Goal: Find specific page/section: Find specific page/section

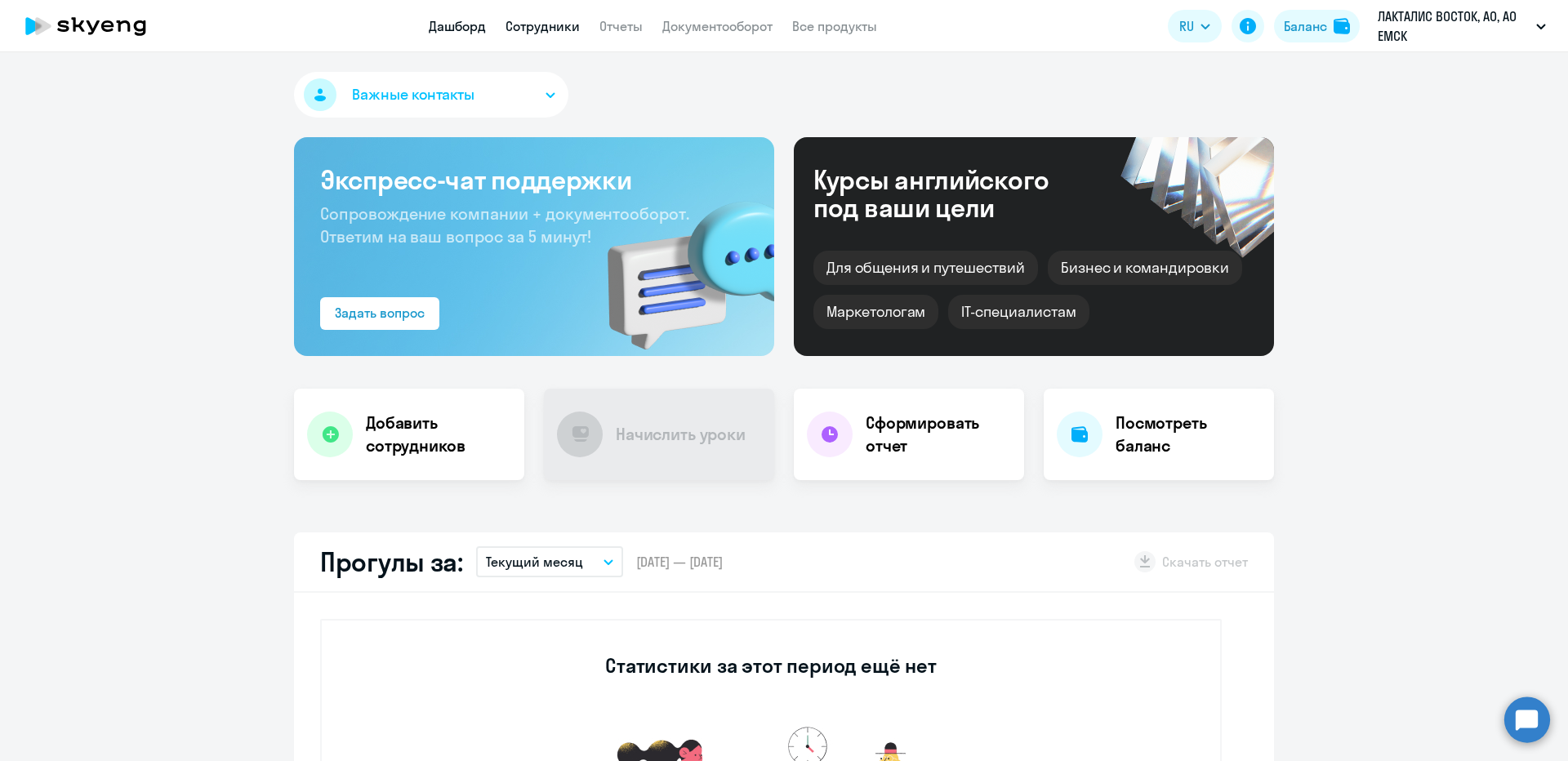
click at [560, 26] on link "Сотрудники" at bounding box center [543, 27] width 75 height 17
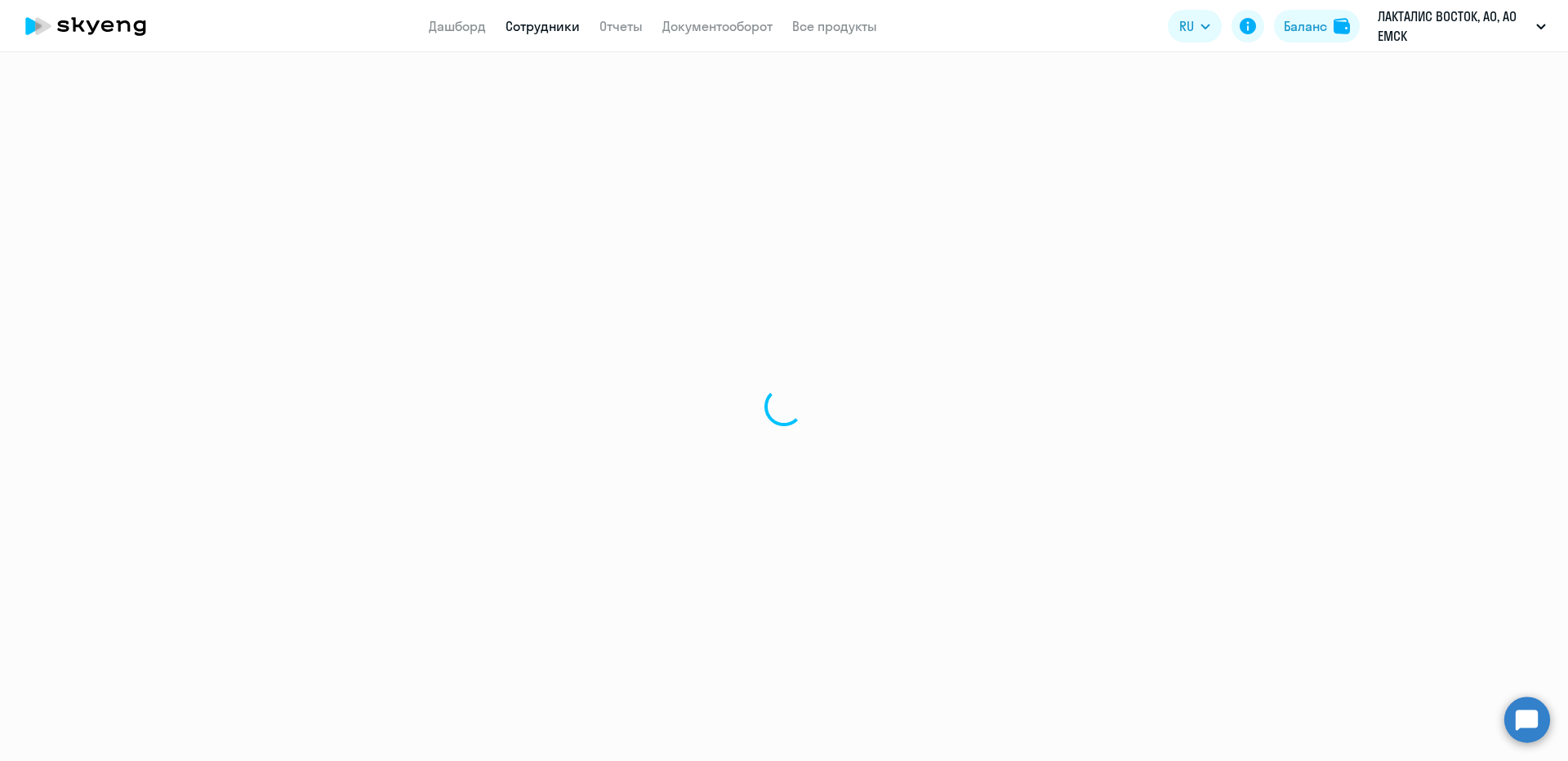
select select "30"
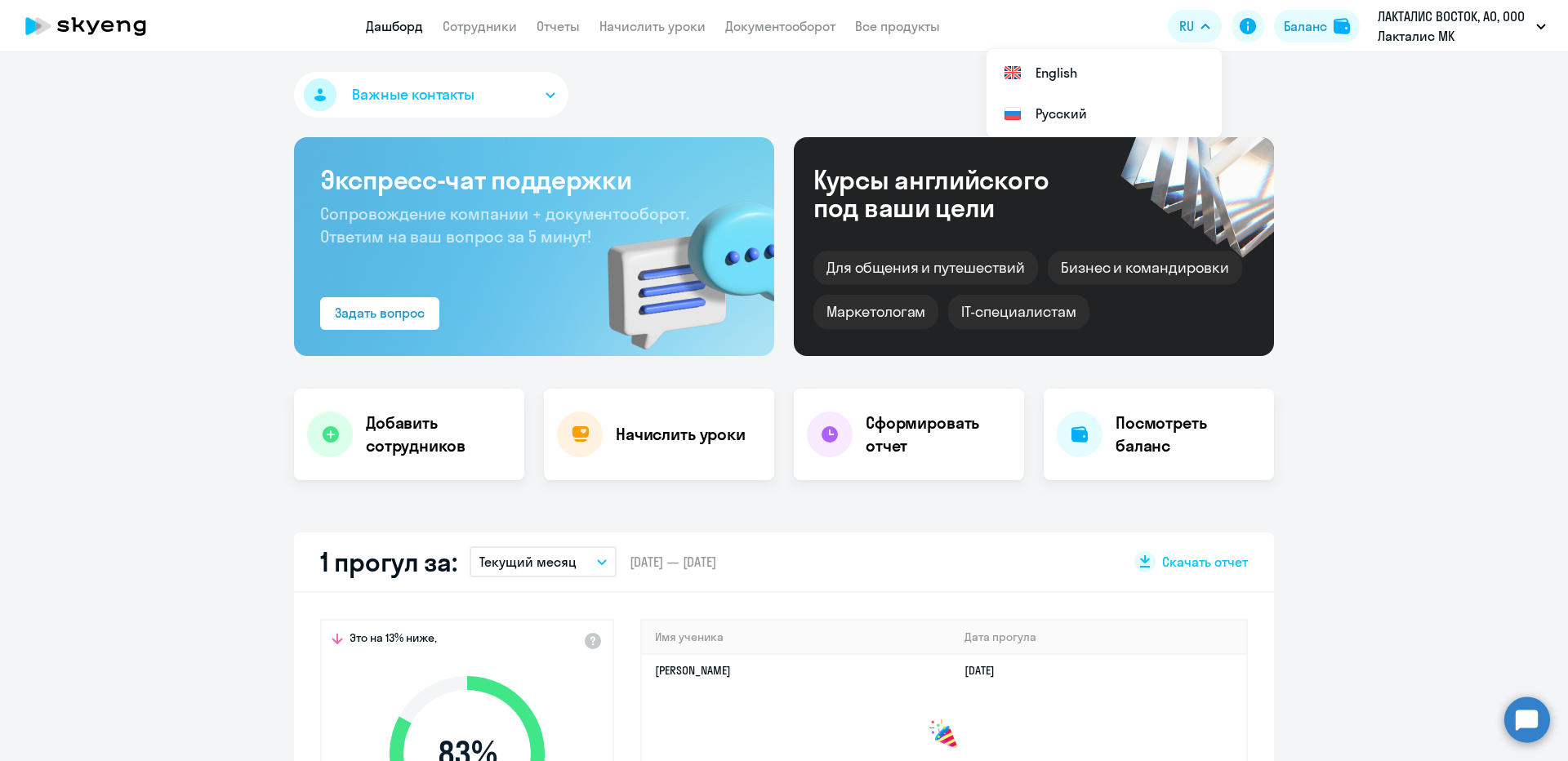
click at [420, 24] on link "Дашборд" at bounding box center [394, 27] width 57 height 17
select select "30"
click at [472, 28] on link "Сотрудники" at bounding box center [480, 27] width 75 height 17
select select "30"
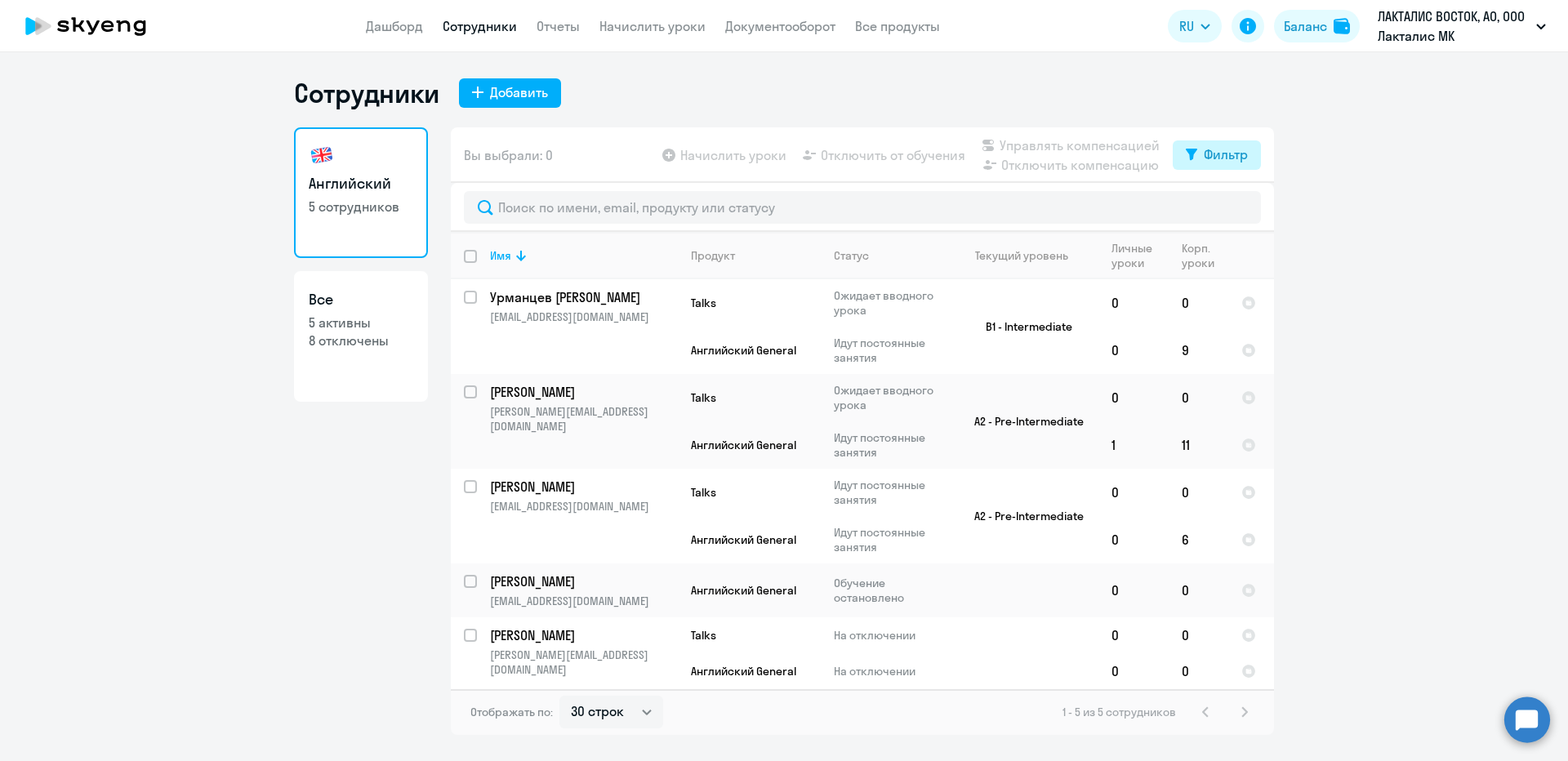
click at [1216, 158] on div "Фильтр" at bounding box center [1225, 154] width 44 height 20
click at [1228, 207] on span at bounding box center [1234, 208] width 27 height 17
click at [1220, 207] on input "checkbox" at bounding box center [1220, 207] width 1 height 1
checkbox input "true"
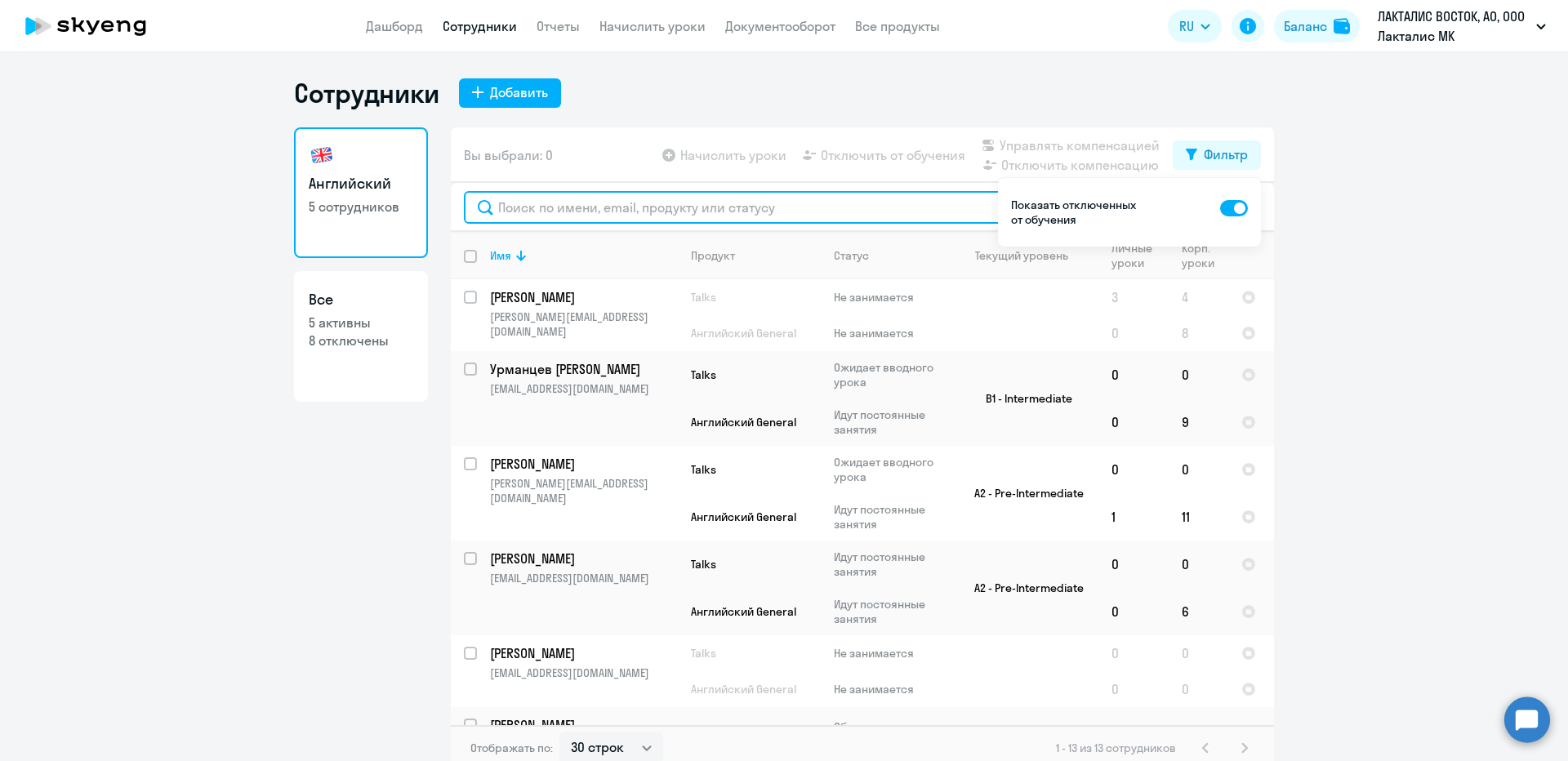
click at [667, 194] on input "text" at bounding box center [862, 207] width 797 height 32
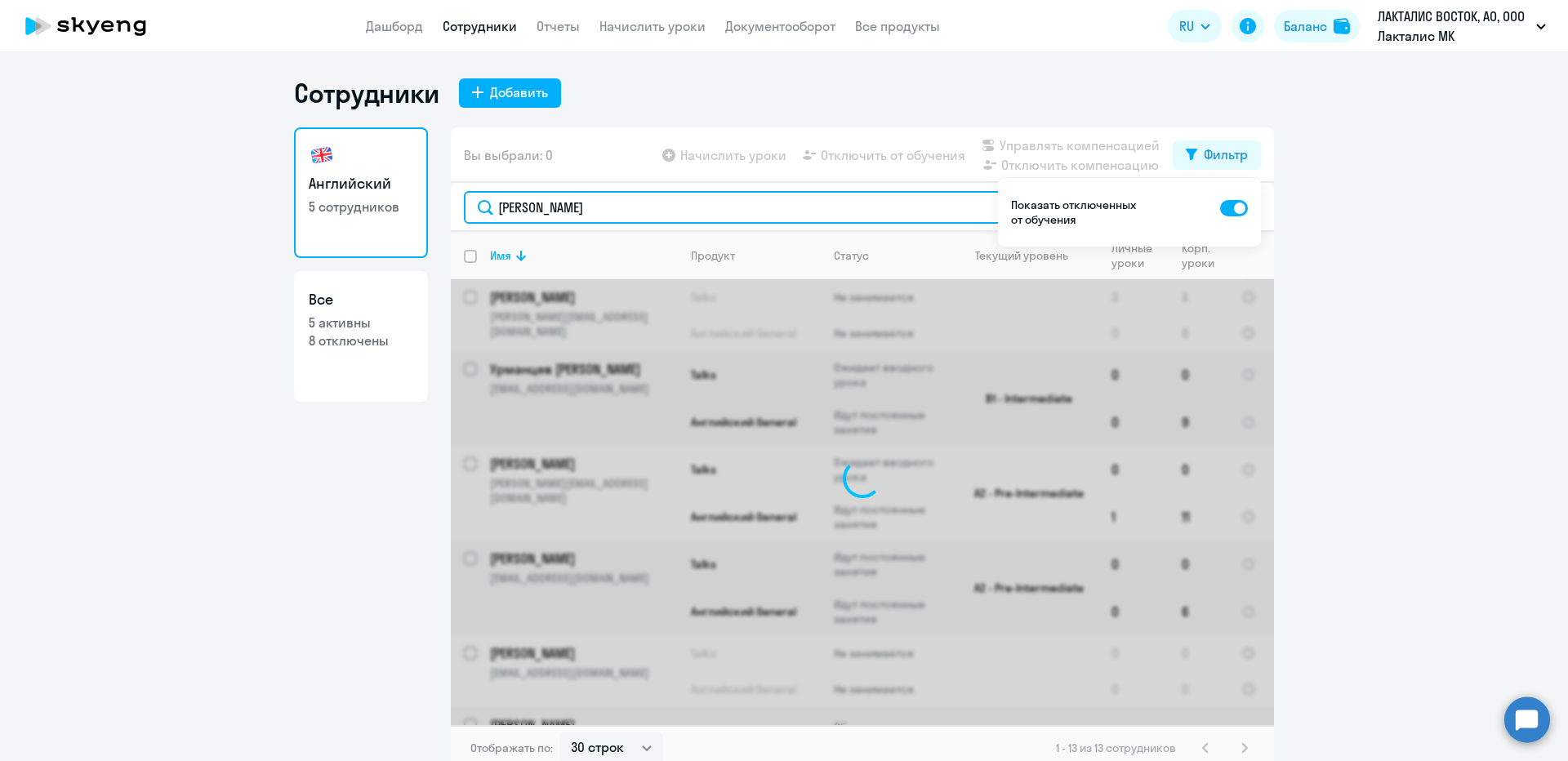
type input "мария"
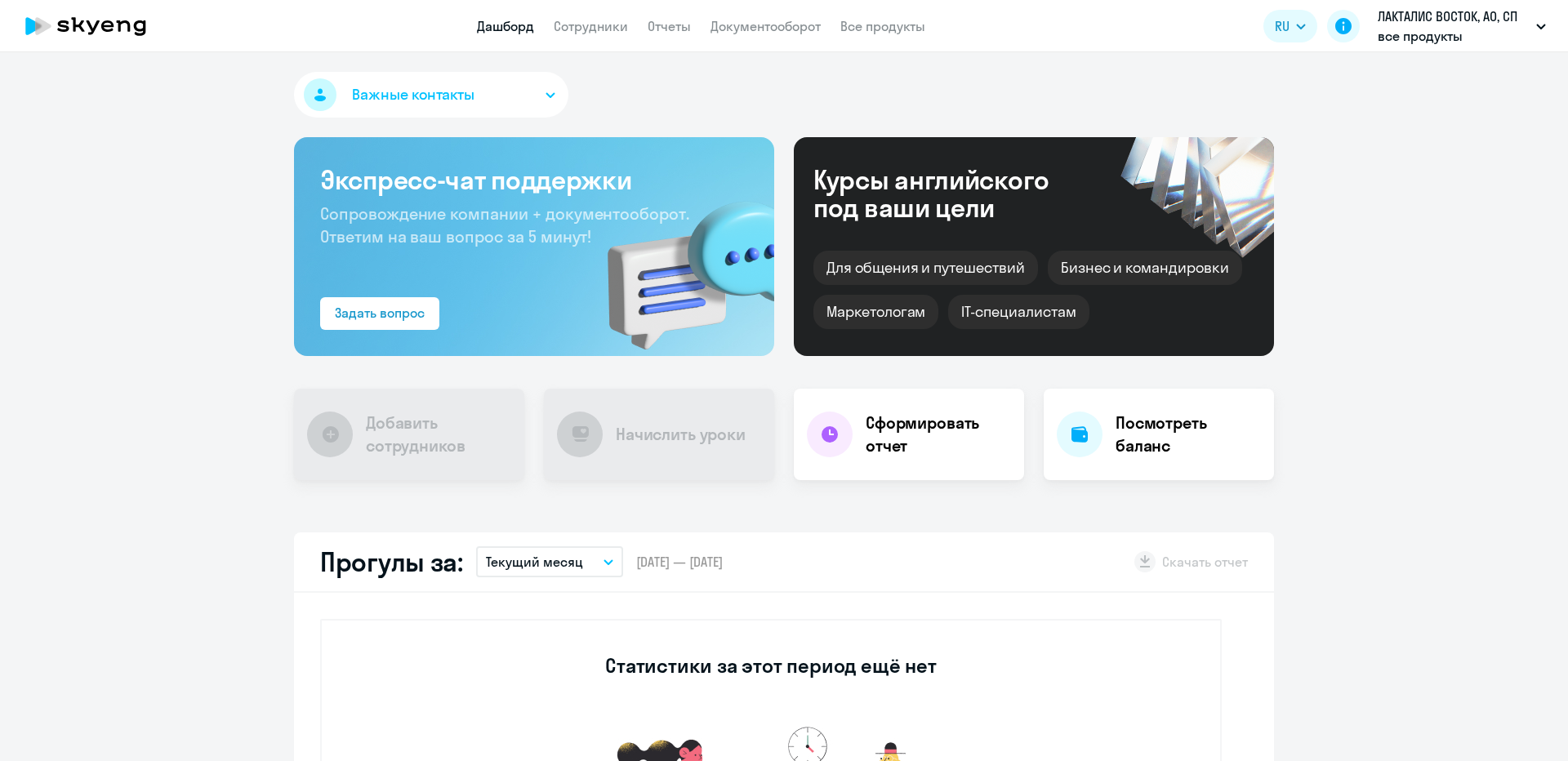
click at [633, 8] on app-header "Дашборд Сотрудники Отчеты Документооборот Все продукты Дашборд Сотрудники Отчет…" at bounding box center [784, 26] width 1568 height 52
click at [626, 18] on link "Сотрудники" at bounding box center [591, 27] width 75 height 17
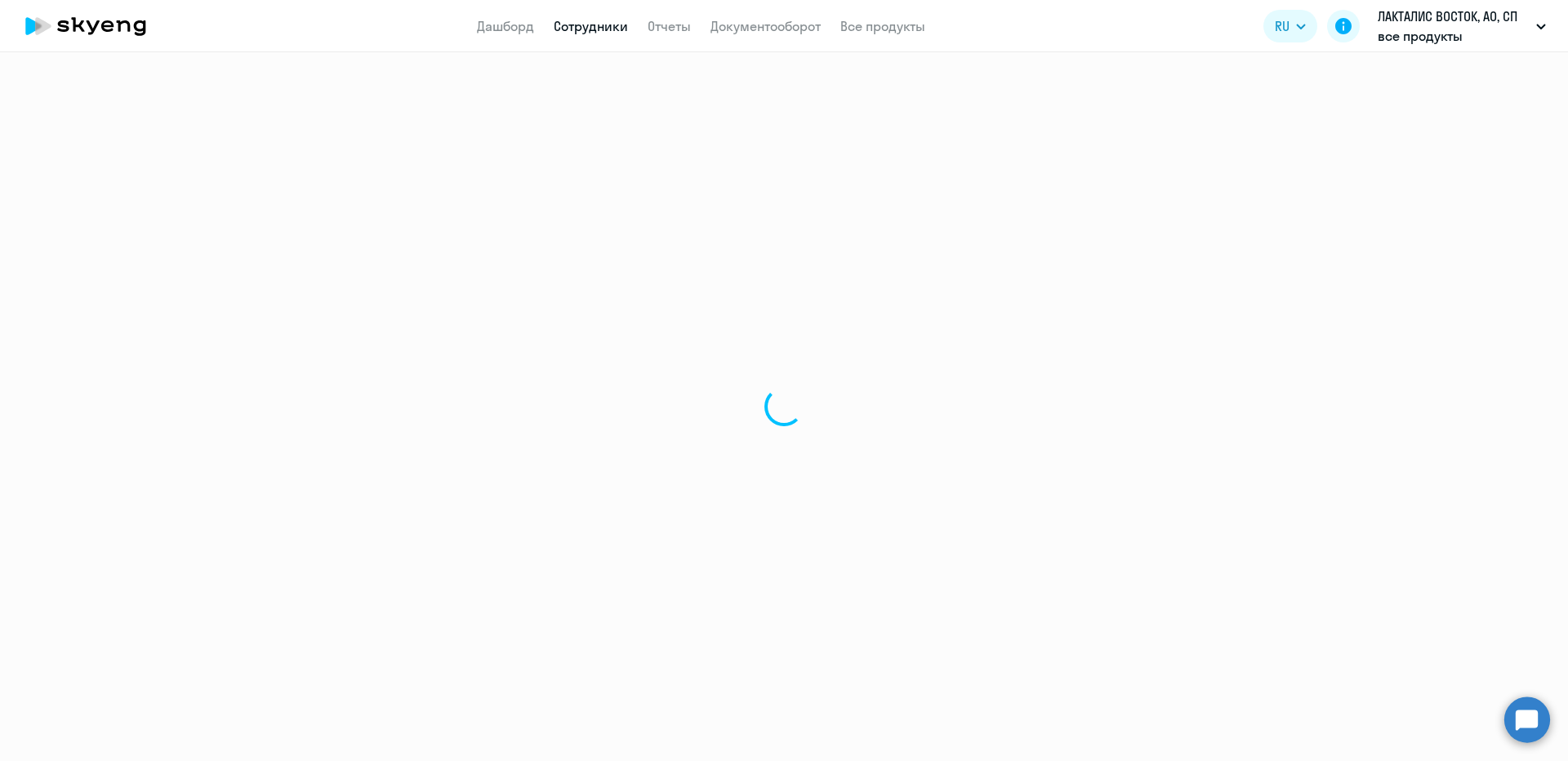
select select "30"
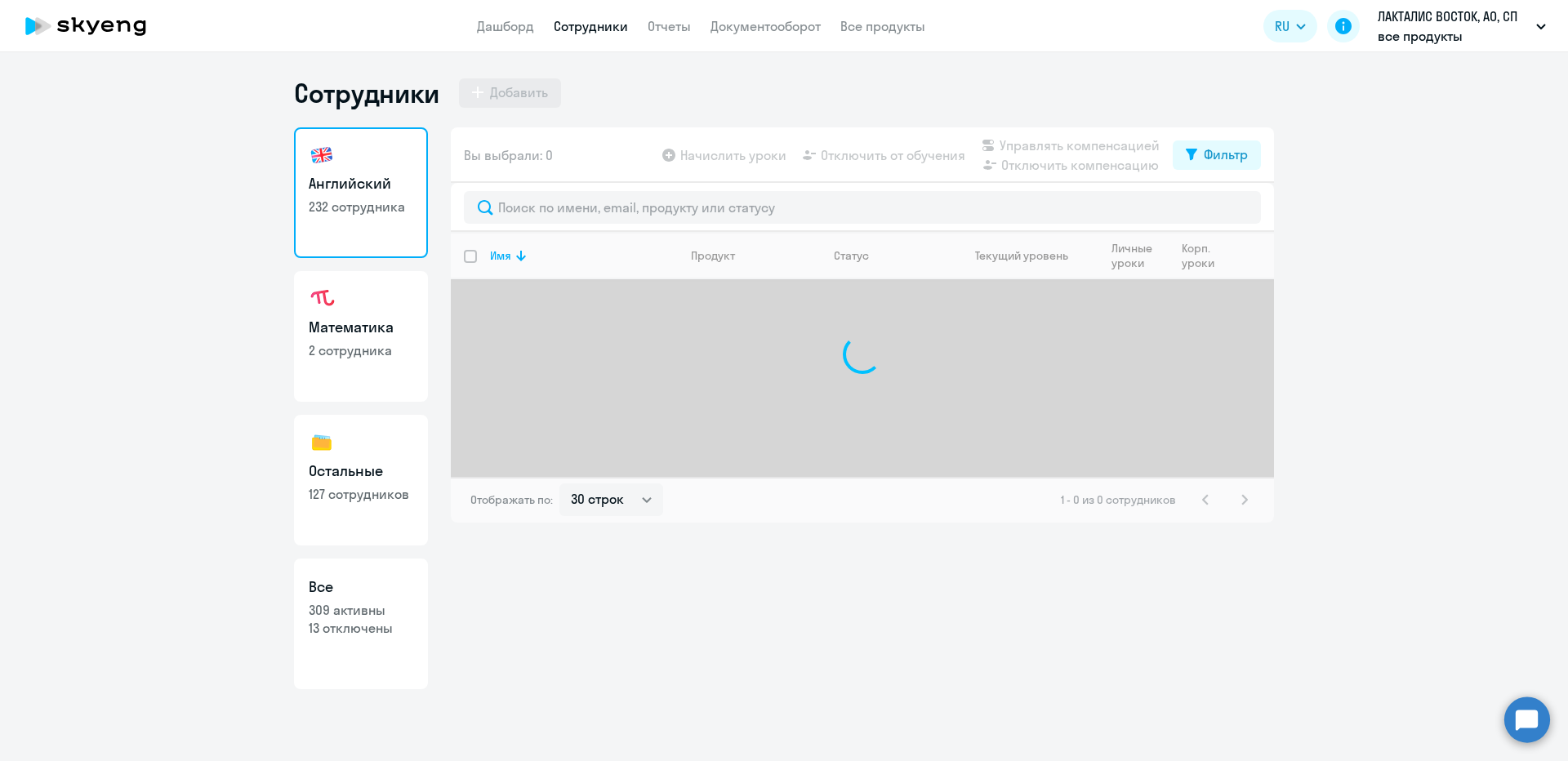
click at [587, 190] on div at bounding box center [862, 207] width 823 height 49
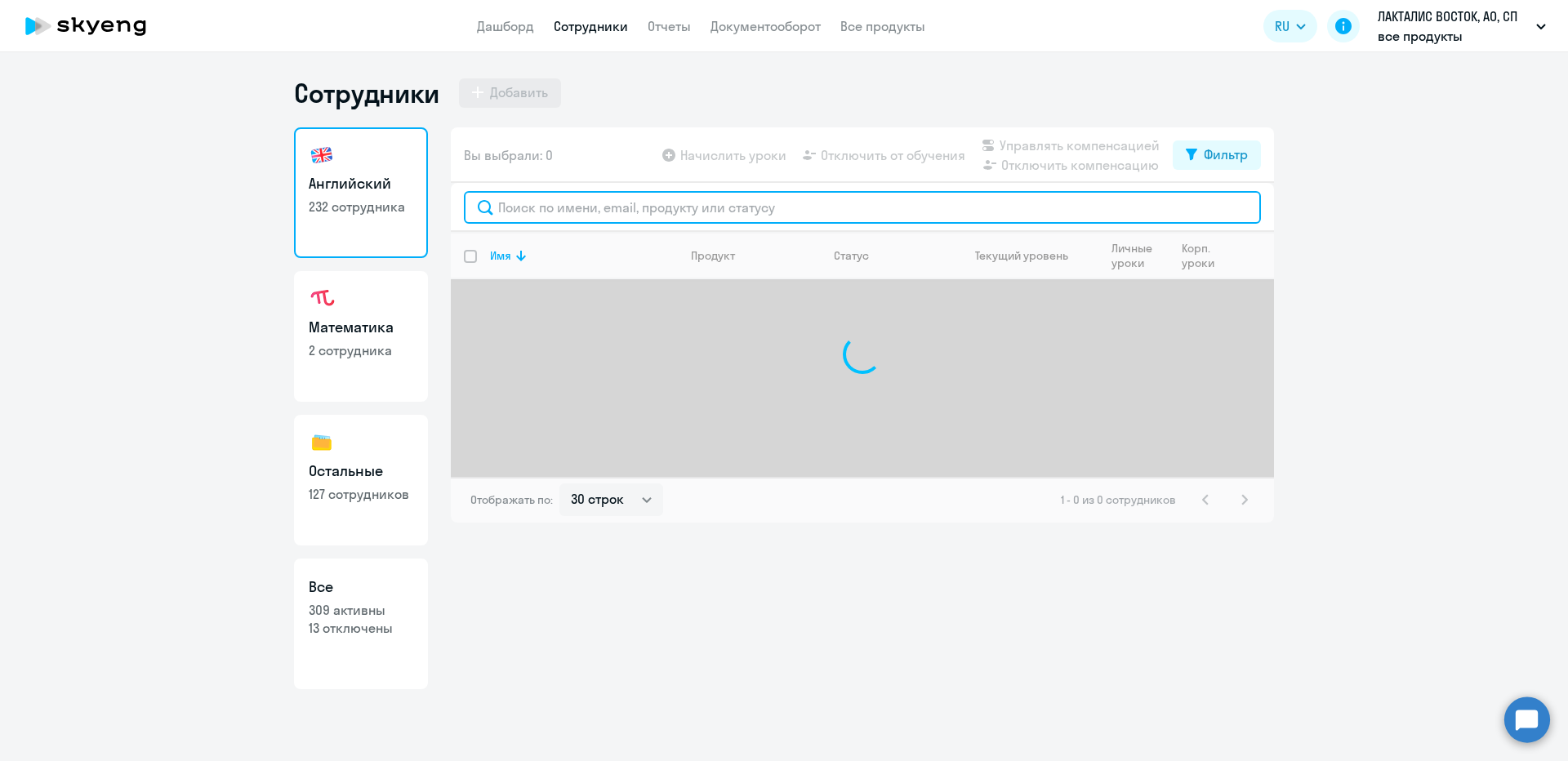
click at [577, 202] on input "text" at bounding box center [862, 207] width 797 height 32
type input "[PERSON_NAME]"
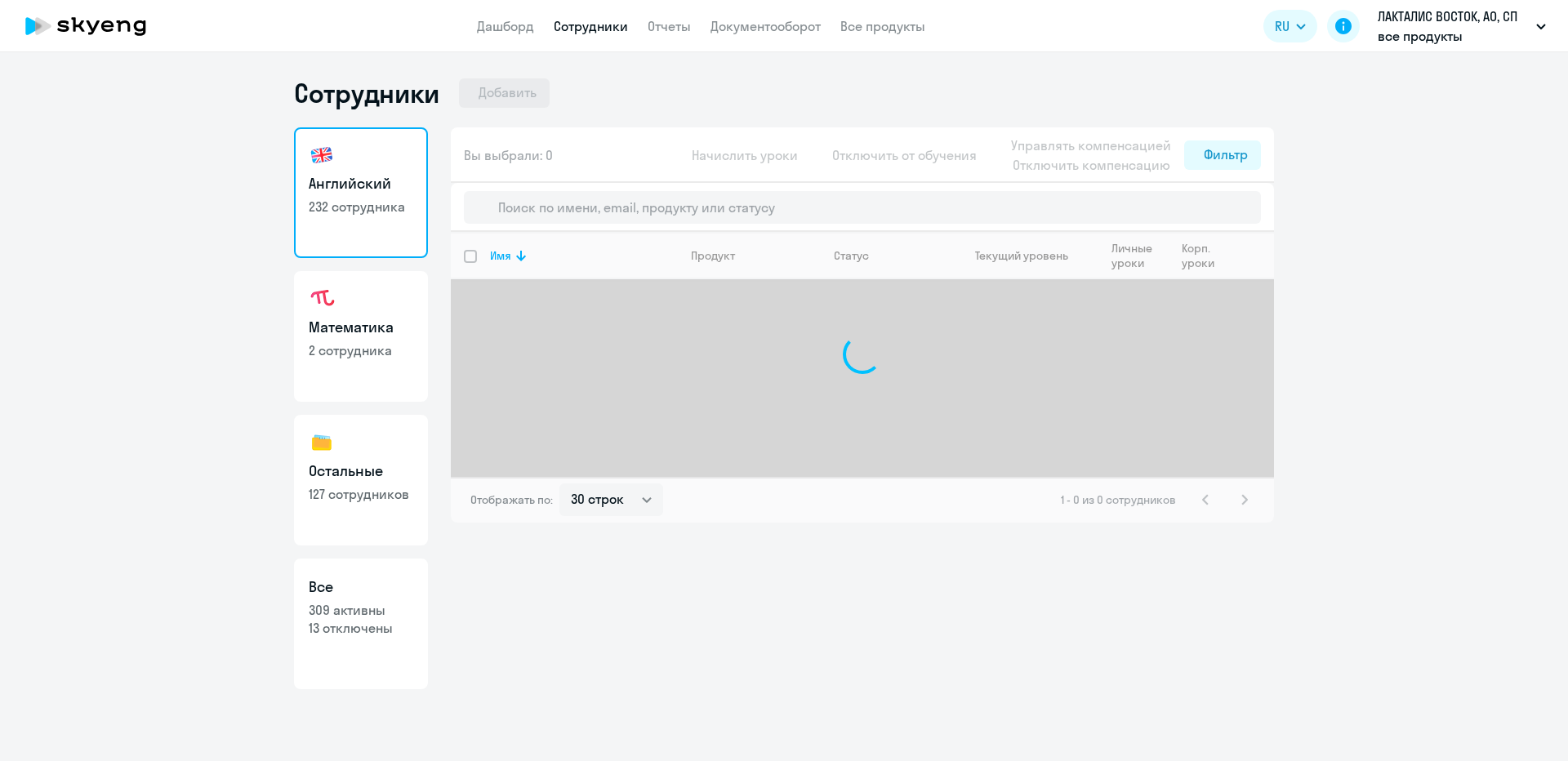
select select "30"
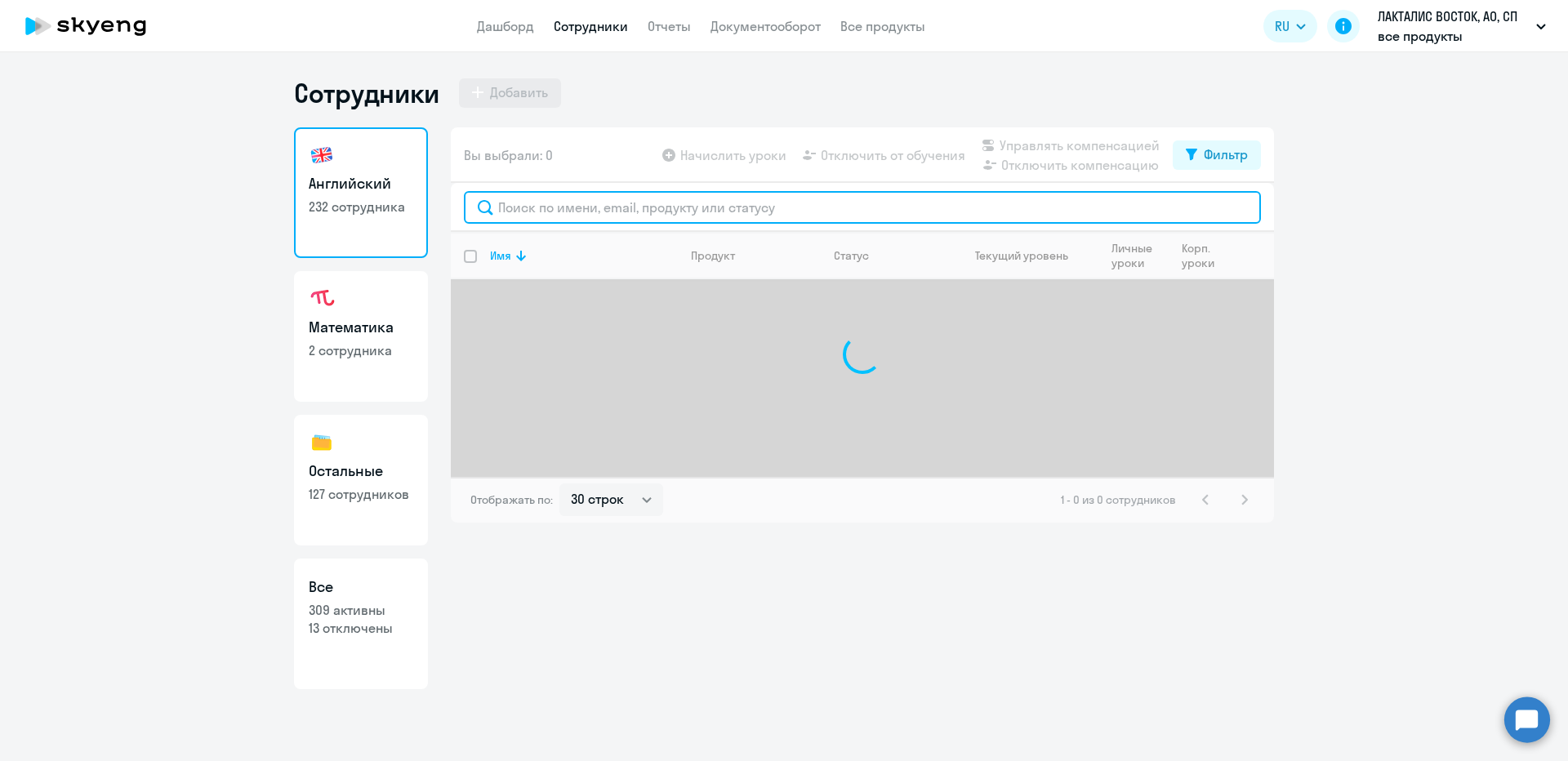
click at [611, 219] on input "text" at bounding box center [862, 207] width 797 height 32
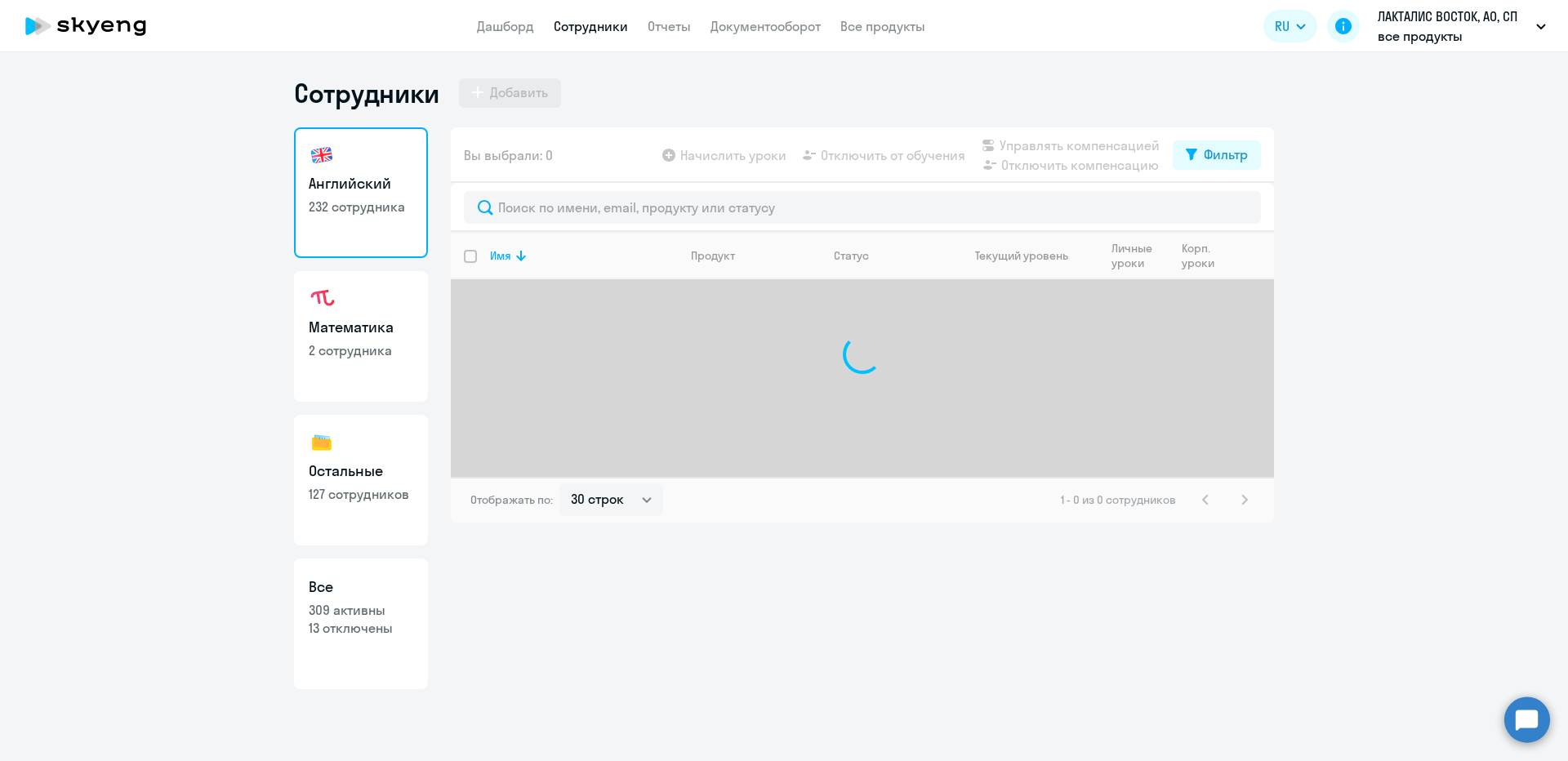
click at [899, 556] on div "Вы выбрали: 0 Начислить уроки Отключить от обучения Управлять компенсацией Откл…" at bounding box center [862, 408] width 823 height 562
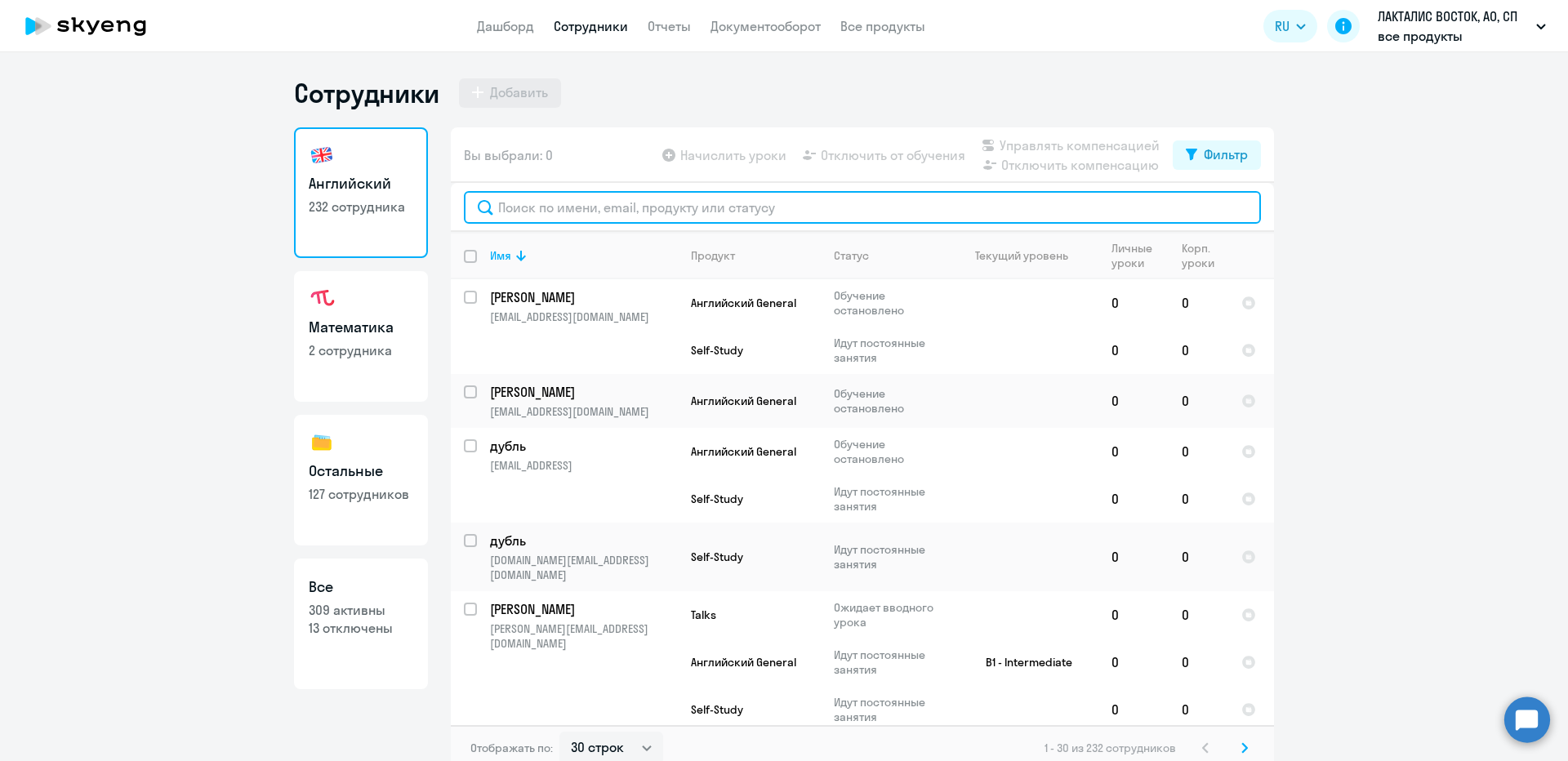
click at [605, 217] on input "text" at bounding box center [862, 207] width 797 height 32
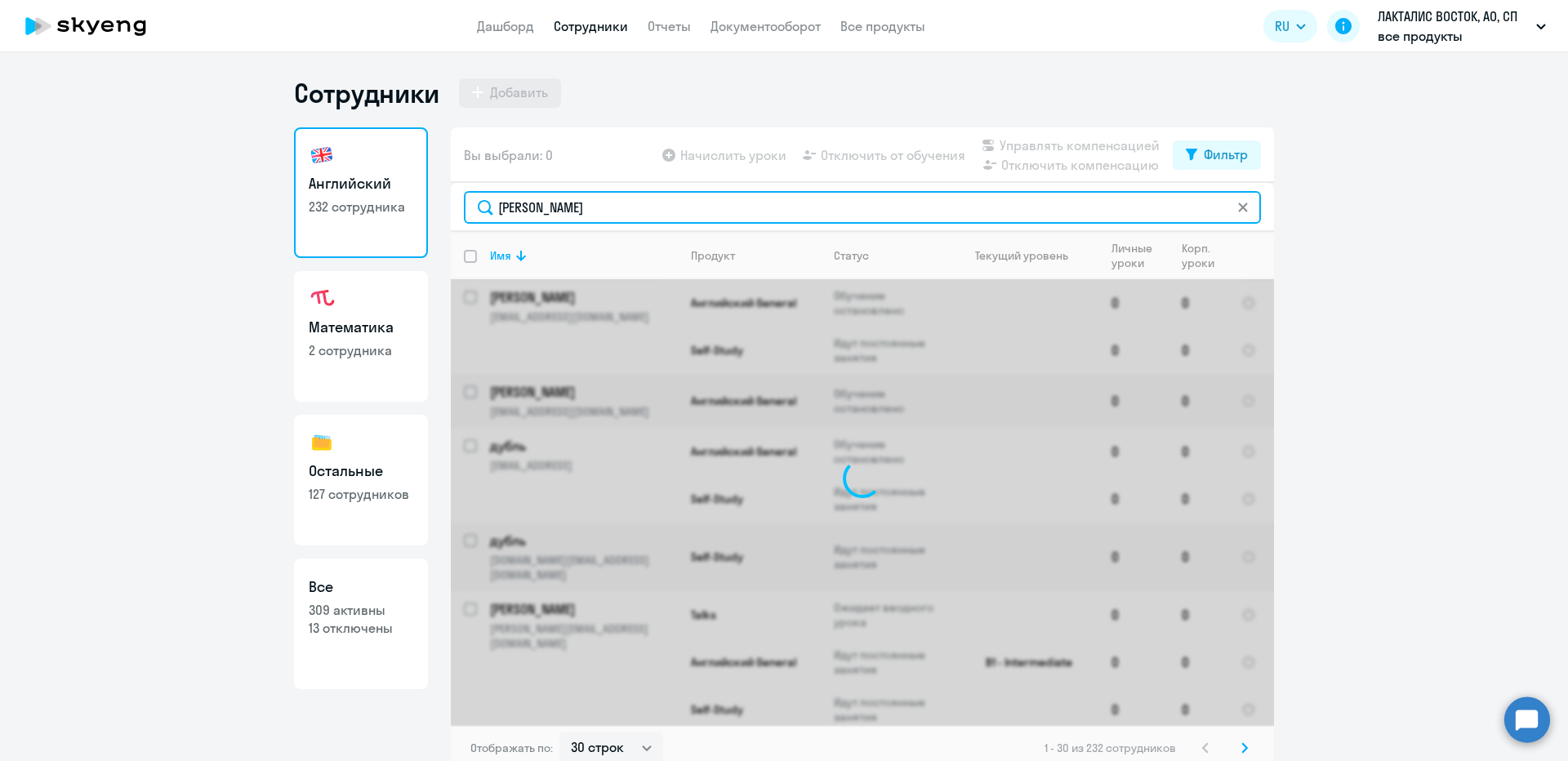
type input "мария"
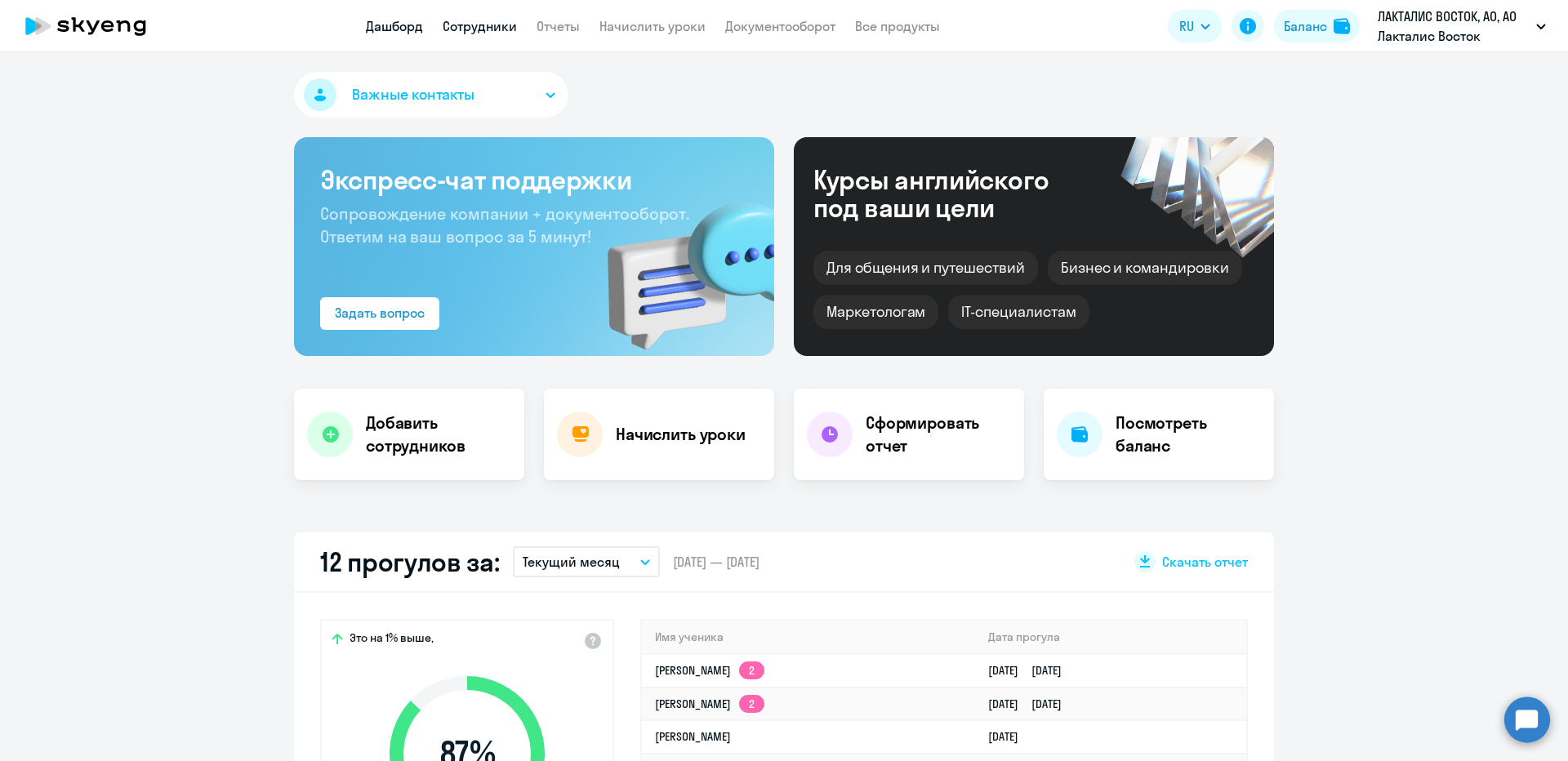
click at [504, 27] on link "Сотрудники" at bounding box center [480, 27] width 75 height 17
select select "30"
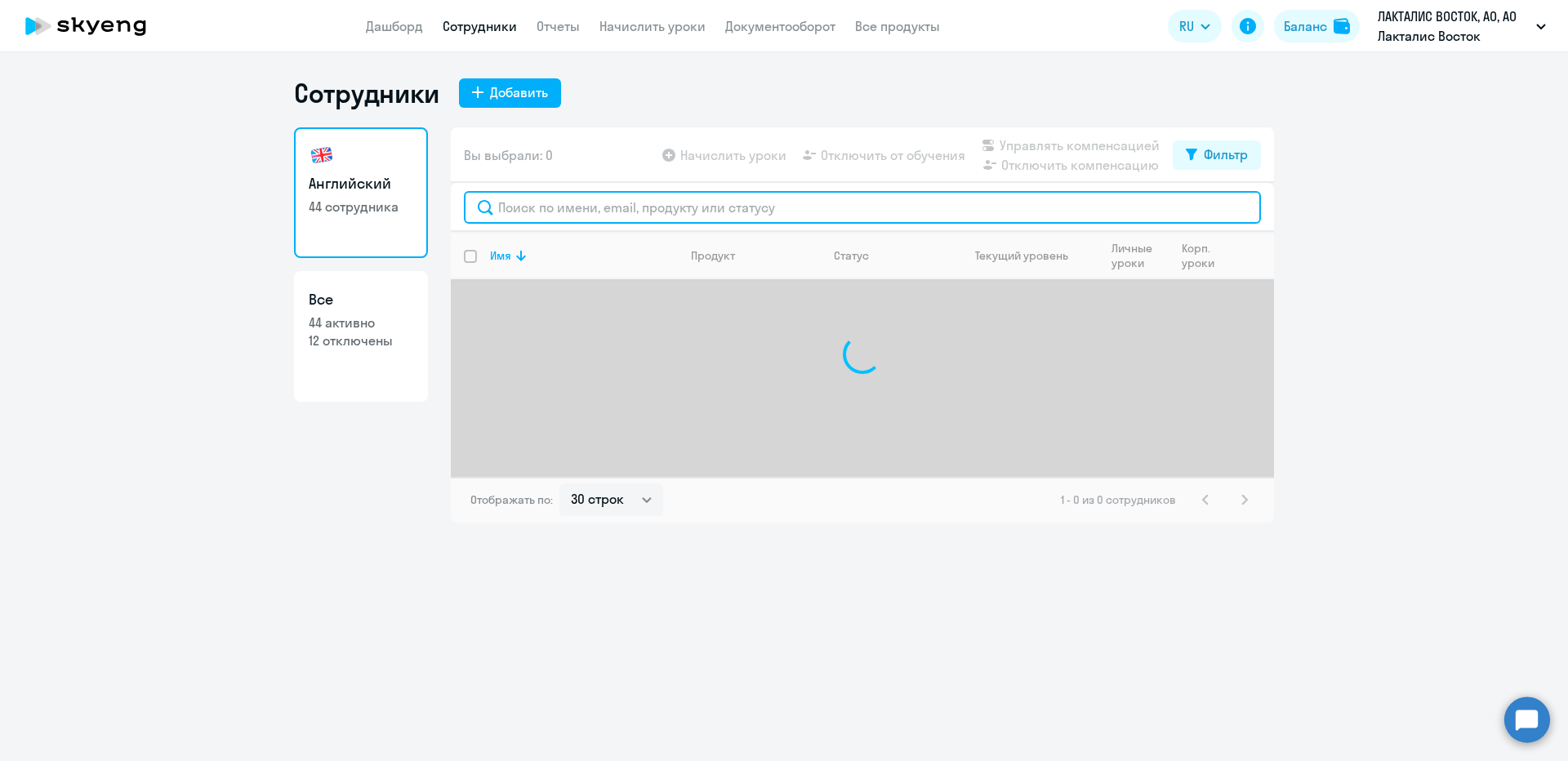
click at [555, 200] on input "text" at bounding box center [862, 207] width 797 height 32
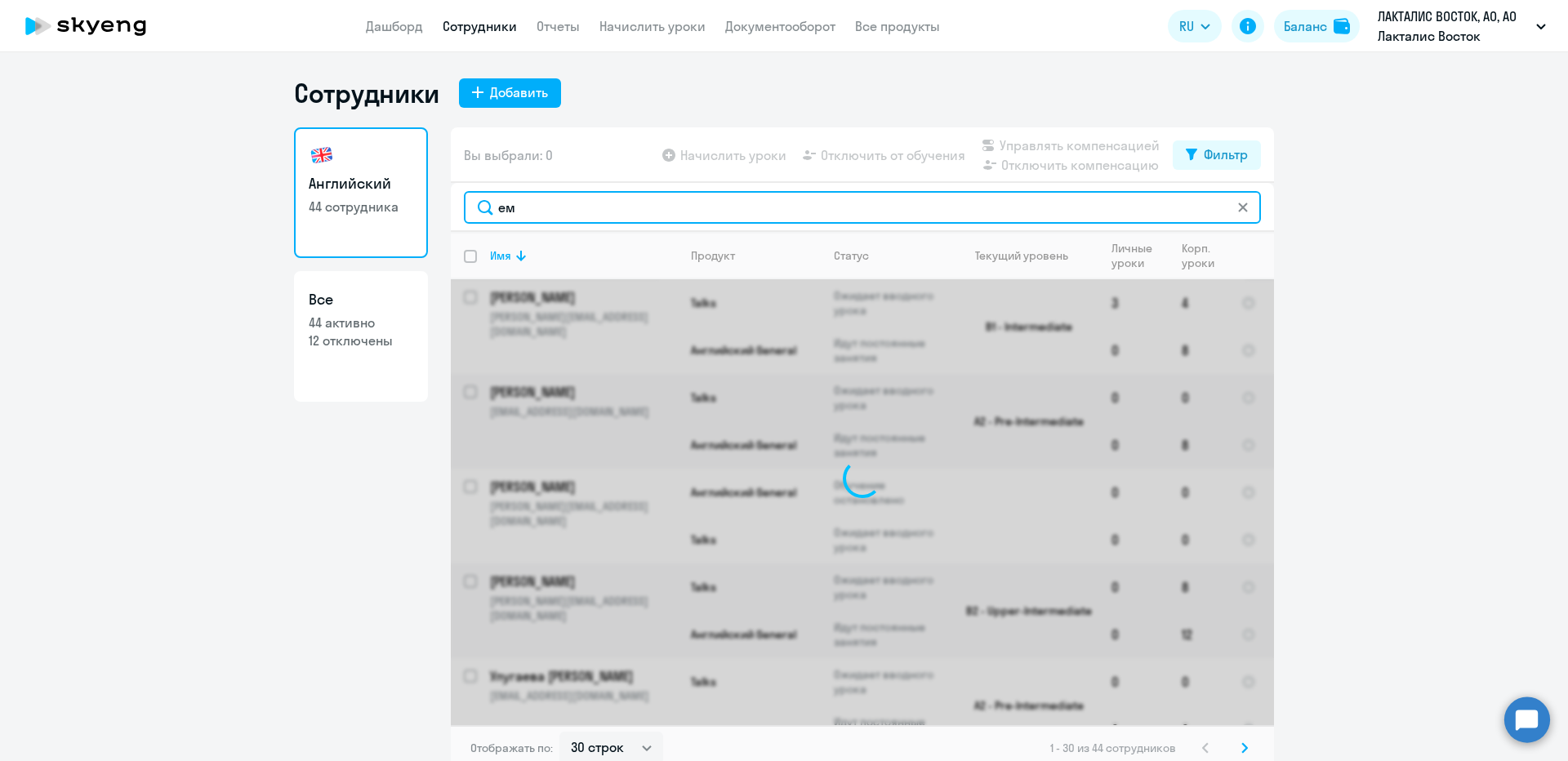
type input "еме"
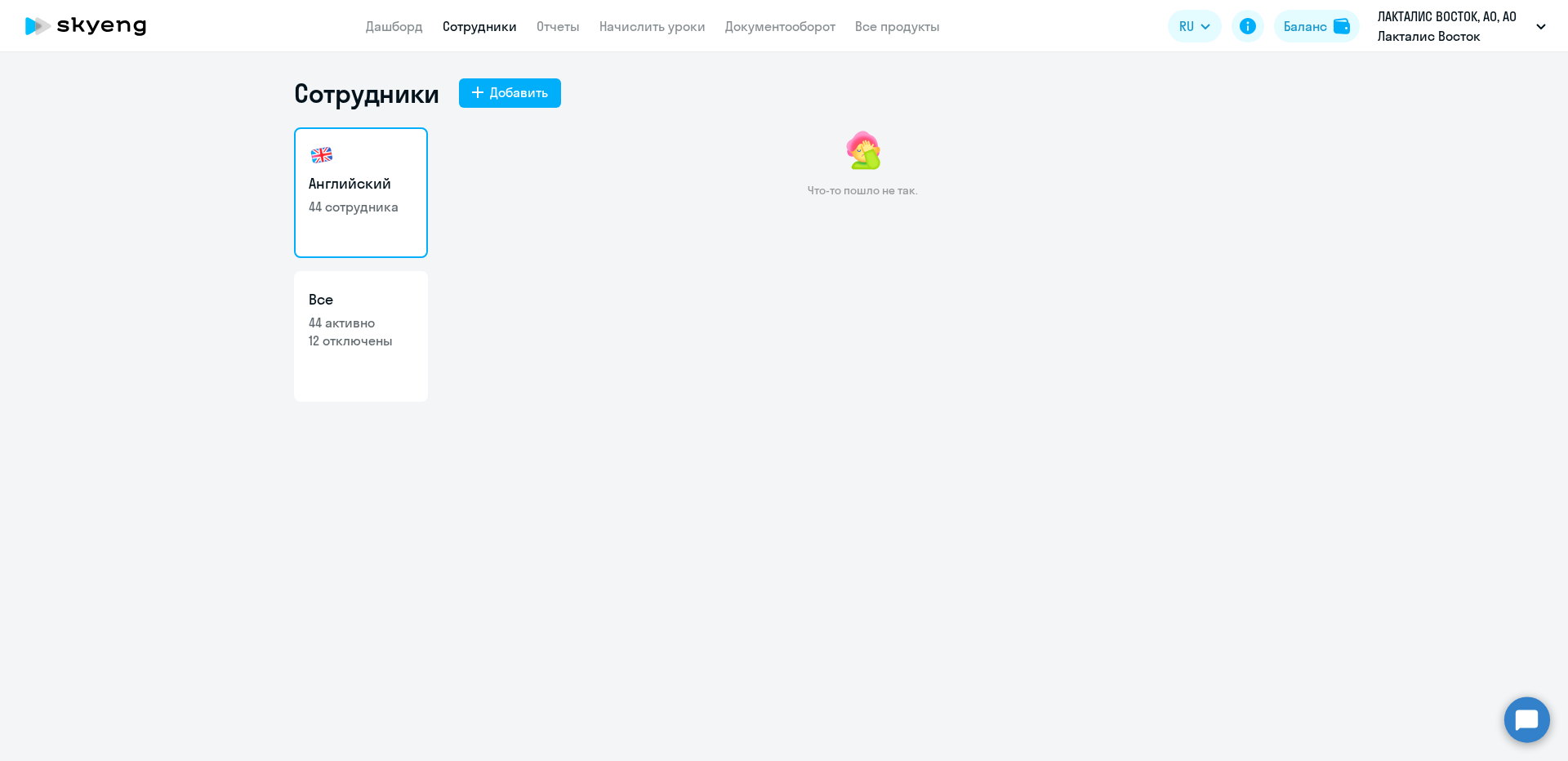
click at [349, 296] on h3 "Все" at bounding box center [361, 300] width 105 height 22
select select "30"
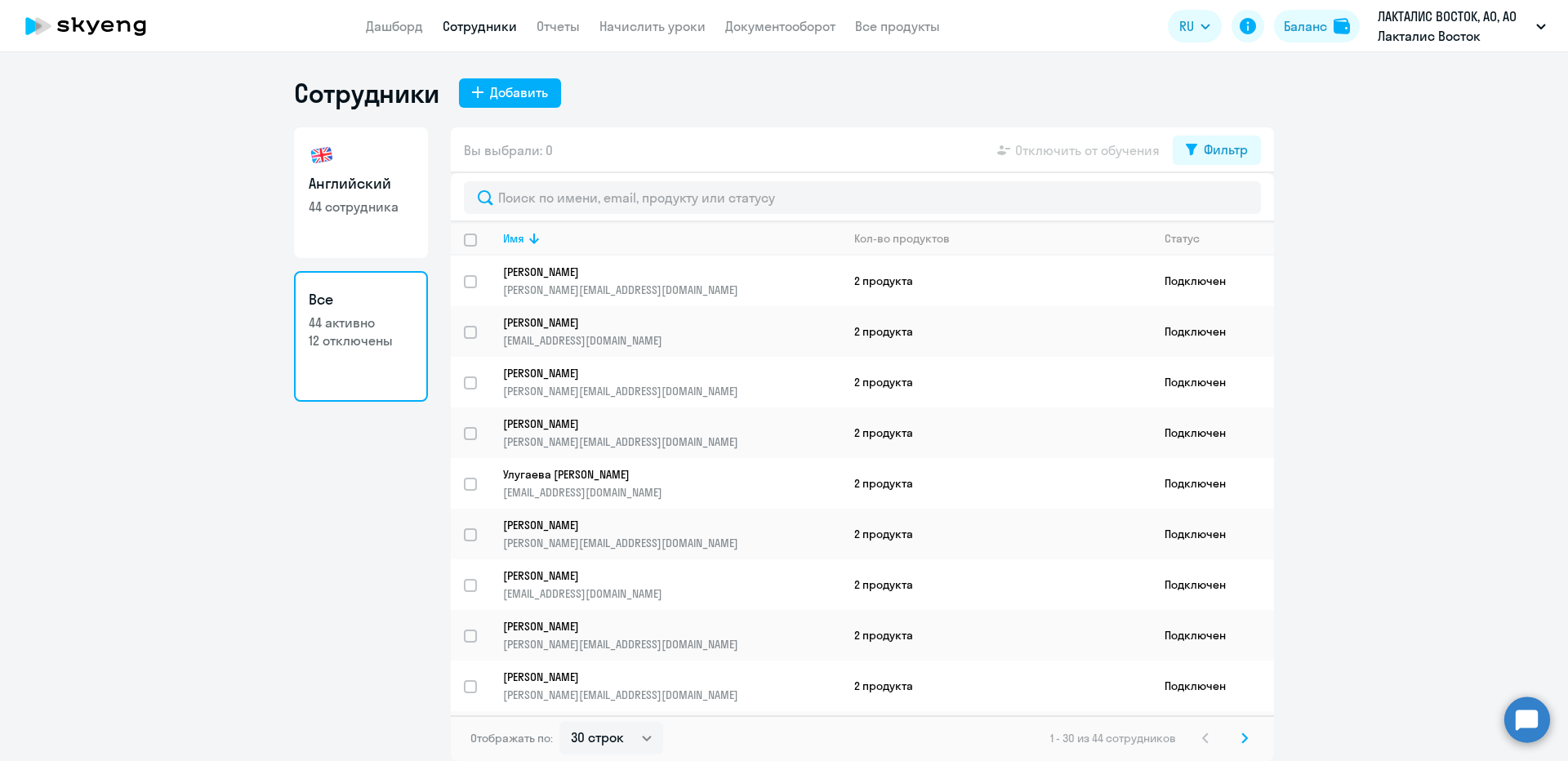
click at [358, 181] on h3 "Английский" at bounding box center [361, 184] width 105 height 22
select select "30"
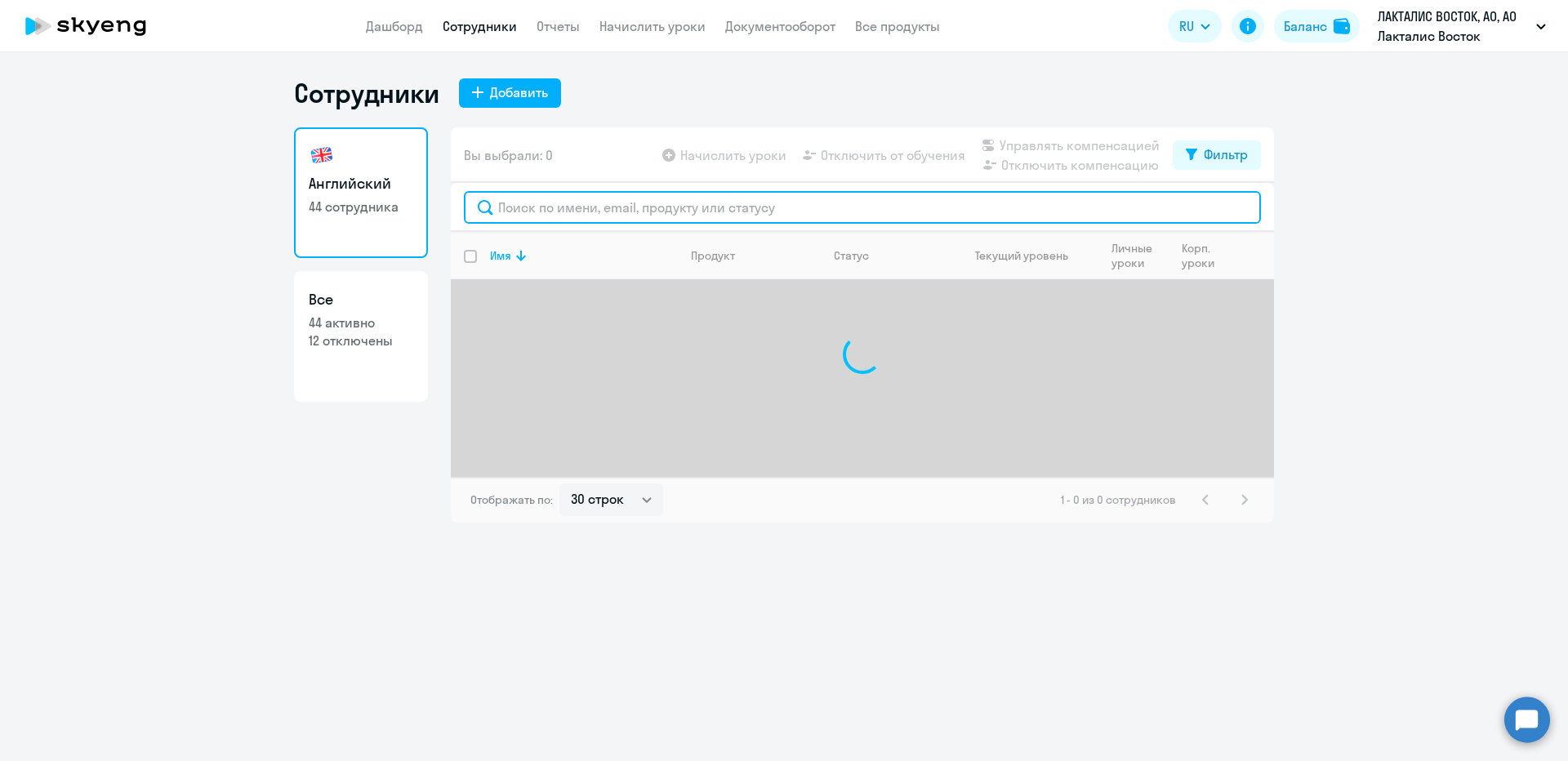
click at [566, 211] on input "text" at bounding box center [862, 207] width 797 height 32
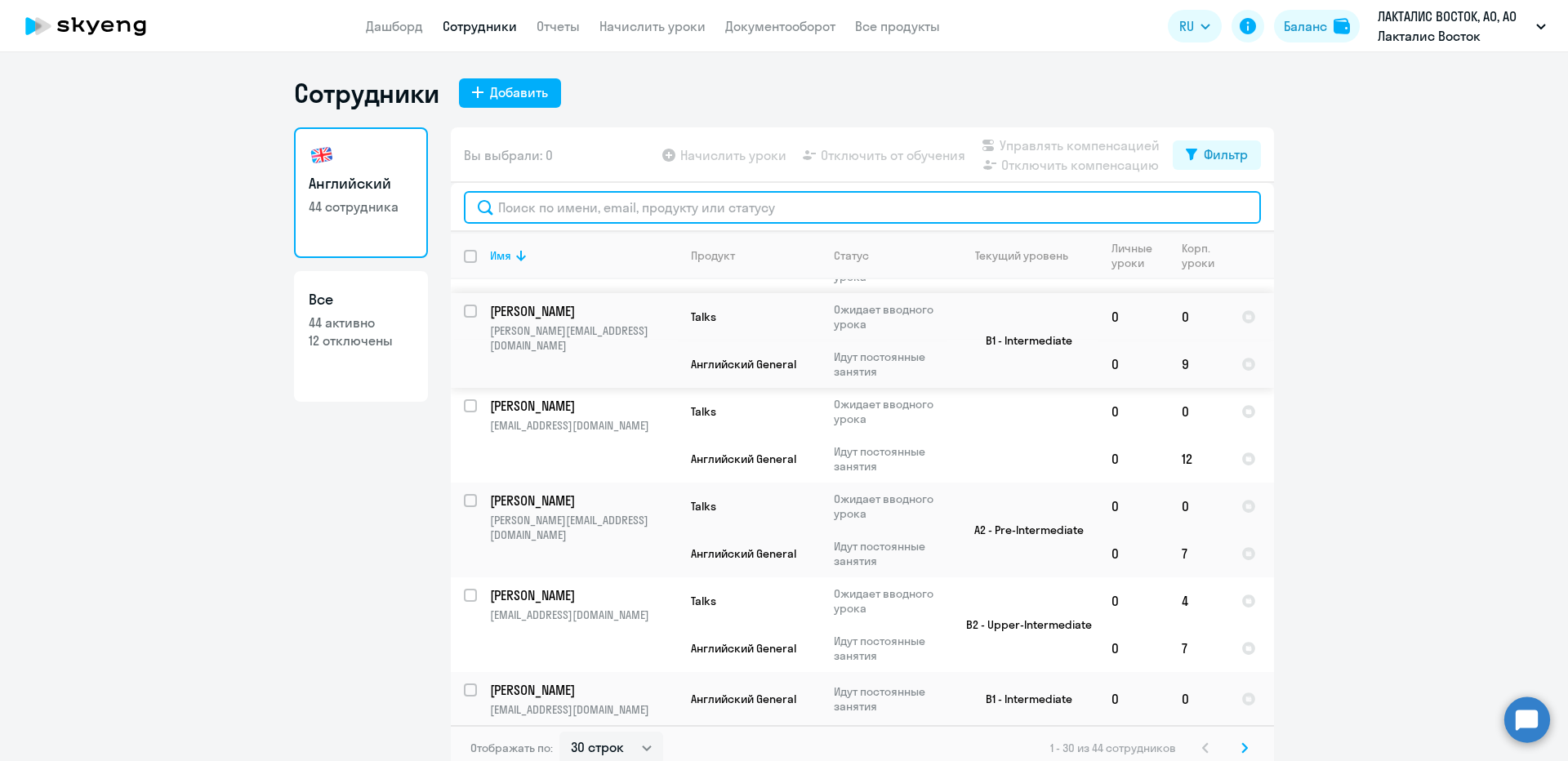
scroll to position [2356, 0]
